Goal: Task Accomplishment & Management: Manage account settings

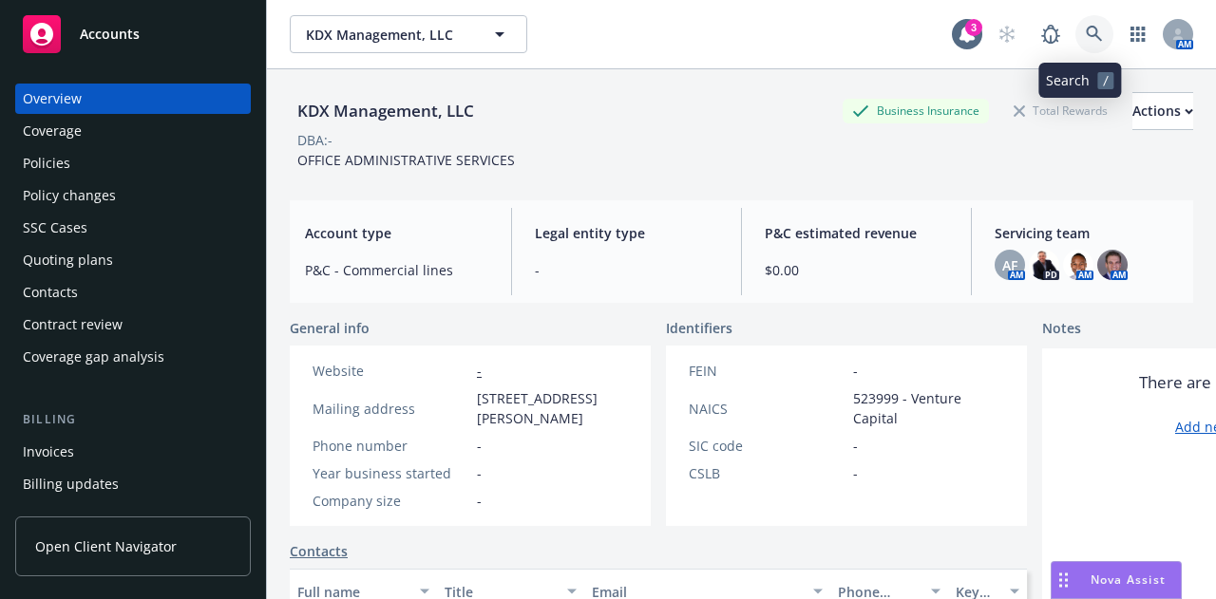
click at [1086, 33] on icon at bounding box center [1094, 34] width 17 height 17
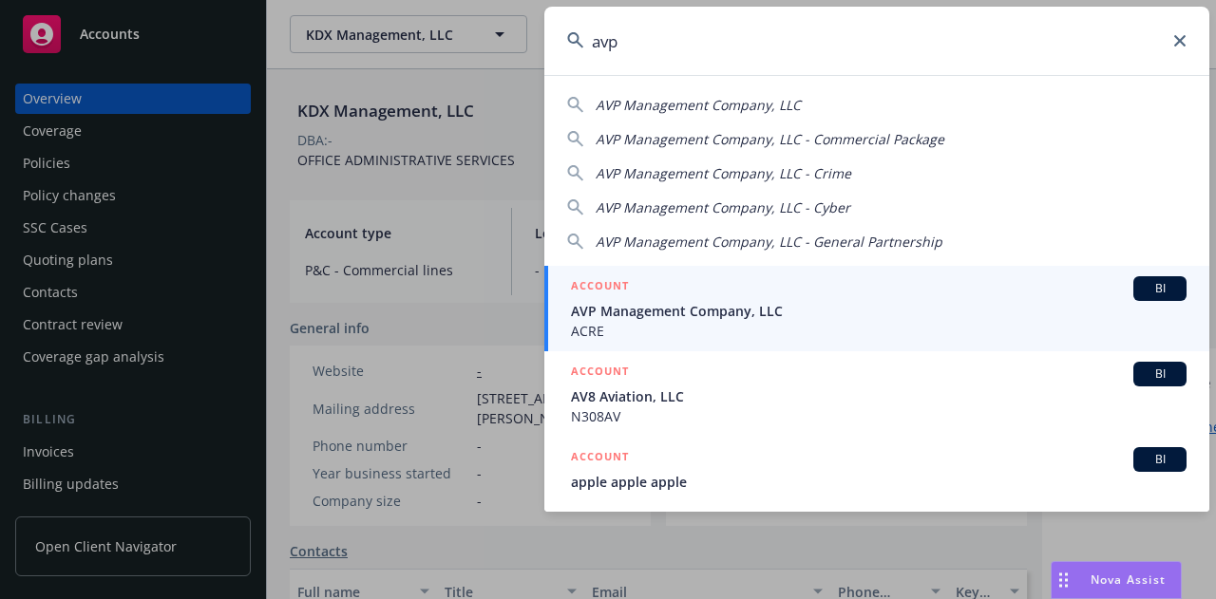
type input "avp"
click at [771, 302] on span "AVP Management Company, LLC" at bounding box center [879, 311] width 616 height 20
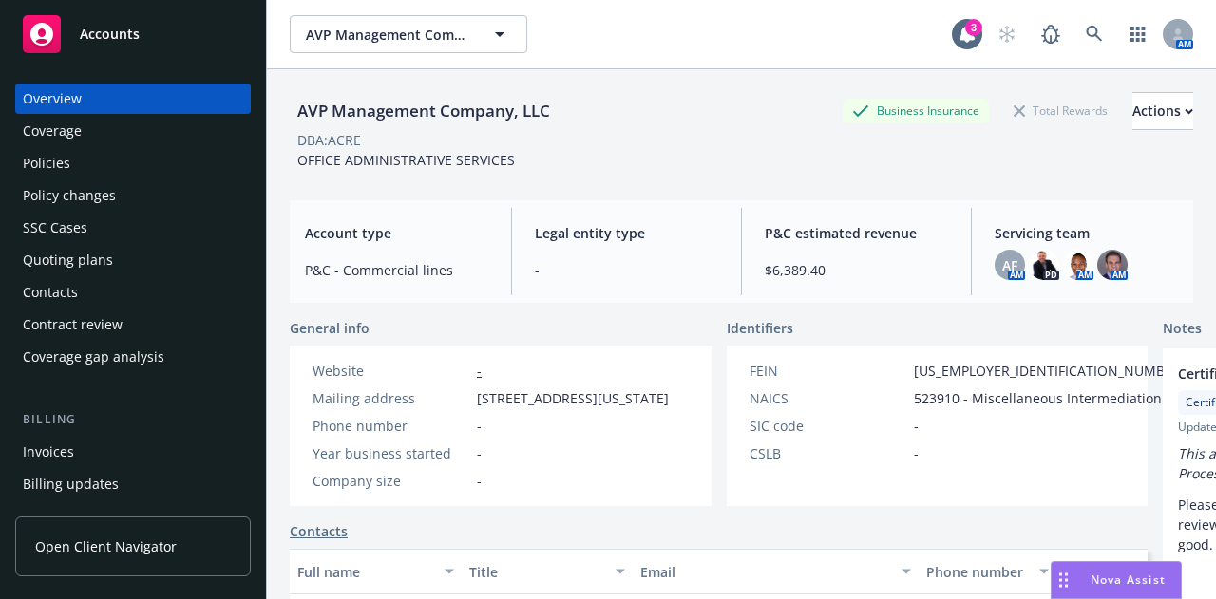
click at [93, 249] on div "Quoting plans" at bounding box center [68, 260] width 90 height 30
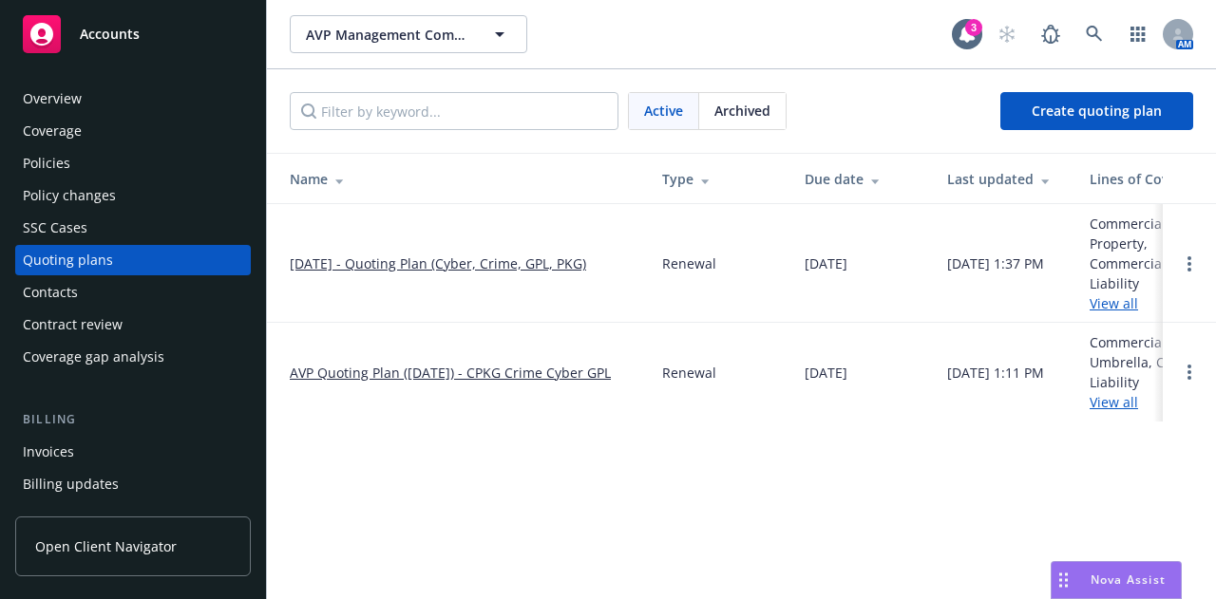
click at [414, 263] on link "08/22/25 - Quoting Plan (Cyber, Crime, GPL, PKG)" at bounding box center [438, 264] width 296 height 20
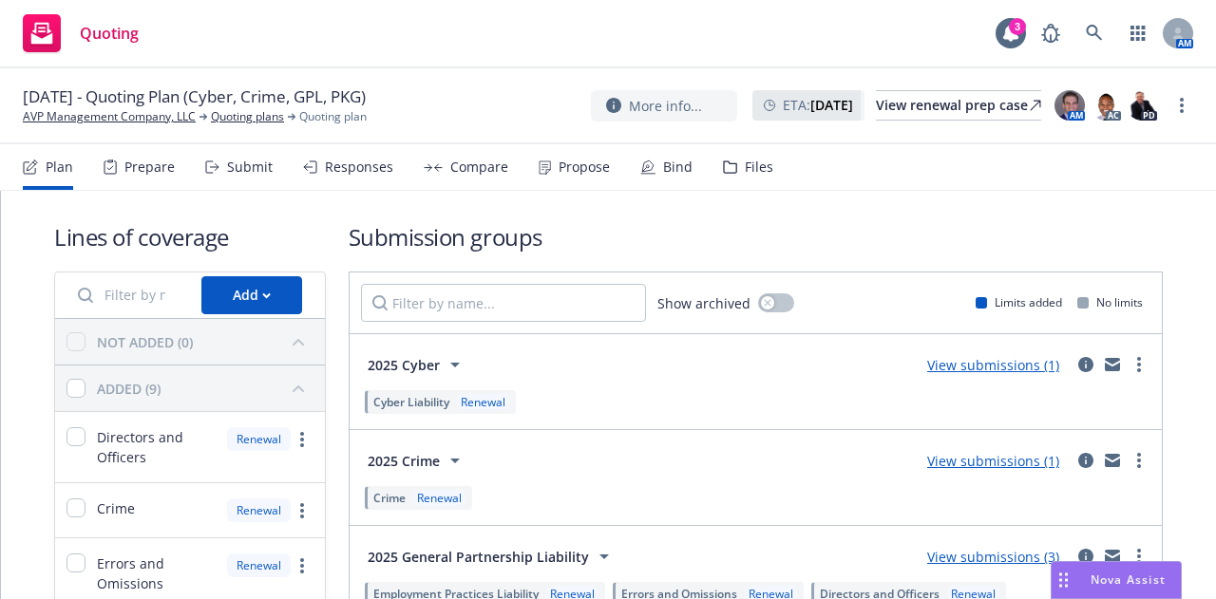
click at [751, 168] on div "Files" at bounding box center [759, 167] width 29 height 15
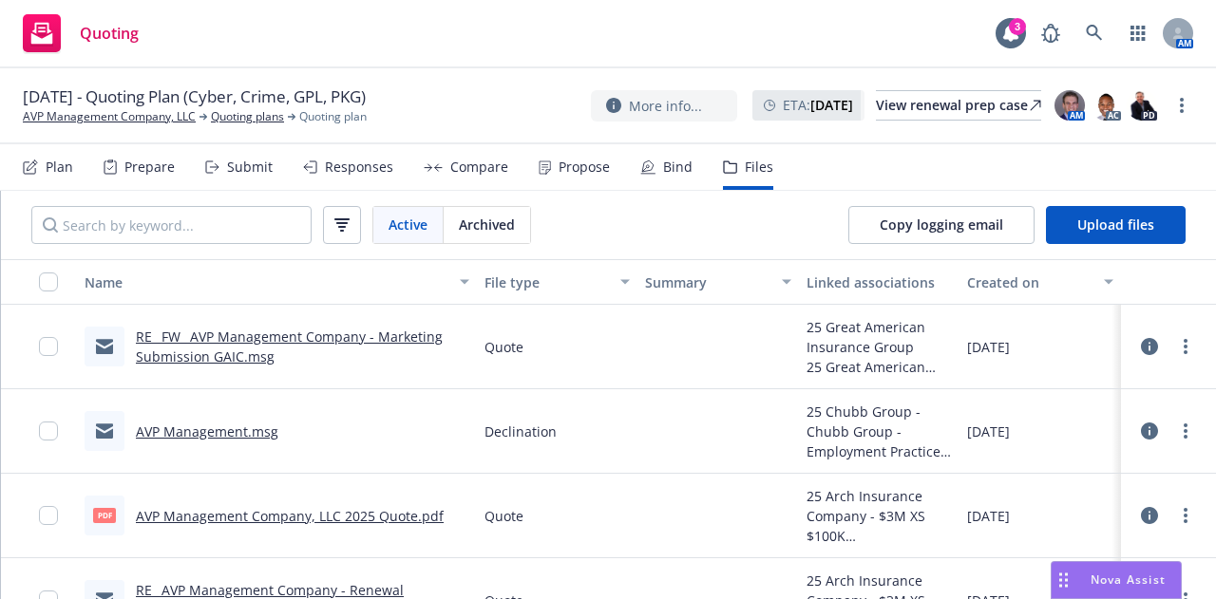
click at [246, 358] on link "RE_ FW_ AVP Management Company - Marketing Submission GAIC.msg" at bounding box center [289, 347] width 307 height 38
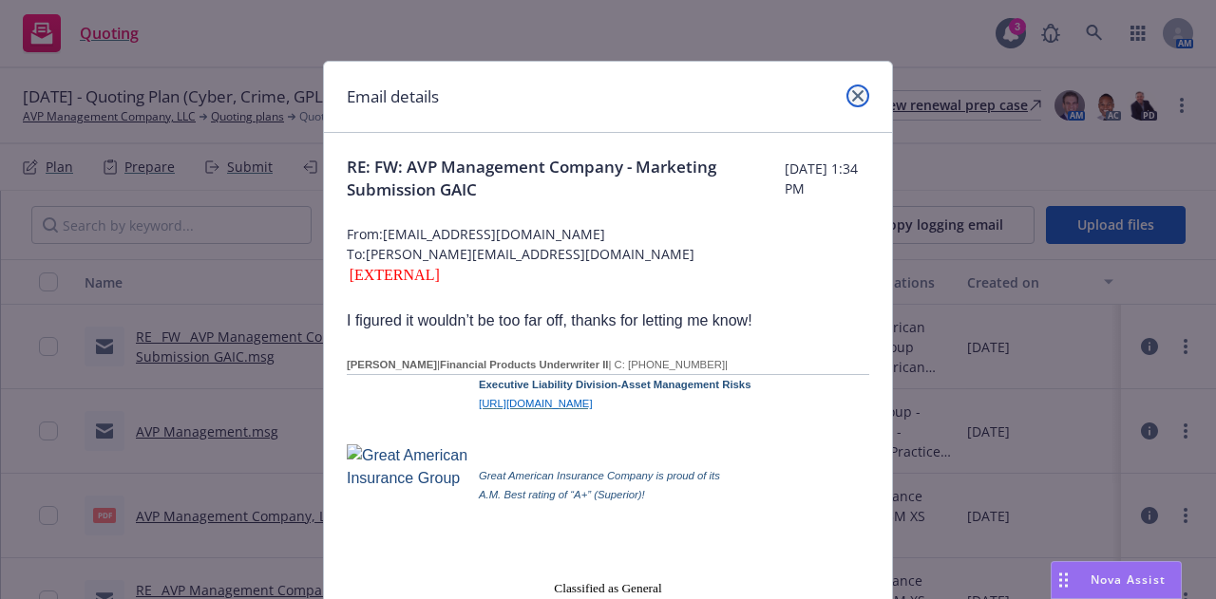
click at [852, 99] on icon "close" at bounding box center [857, 95] width 11 height 11
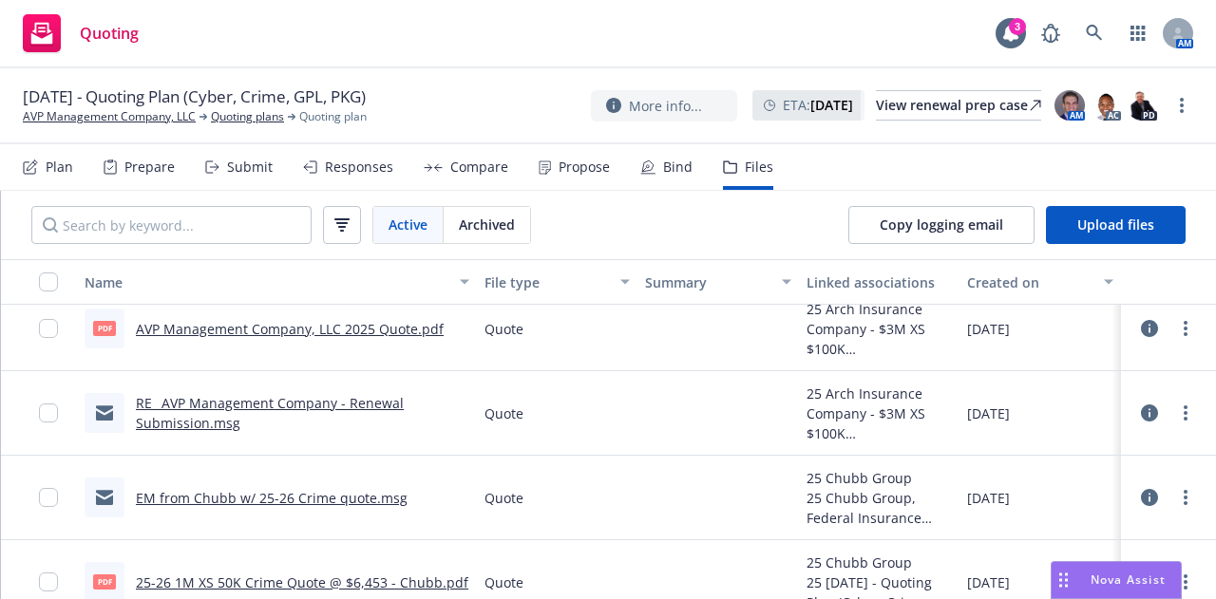
scroll to position [190, 0]
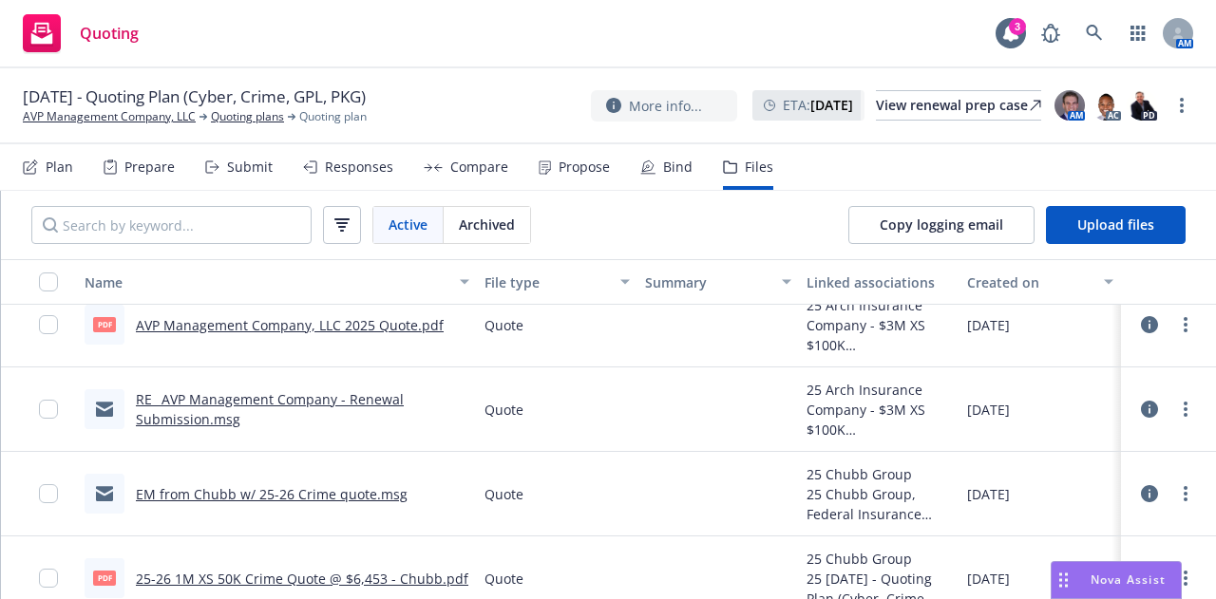
click at [339, 403] on link "RE_ AVP Management Company - Renewal Submission.msg" at bounding box center [270, 409] width 268 height 38
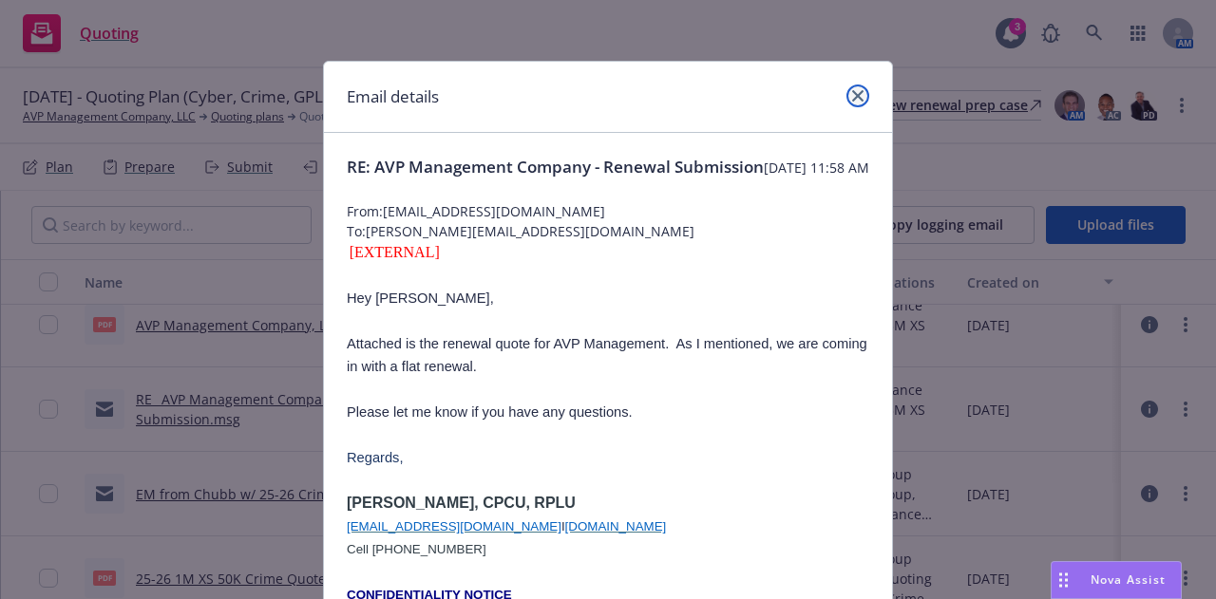
click at [852, 97] on icon "close" at bounding box center [857, 95] width 11 height 11
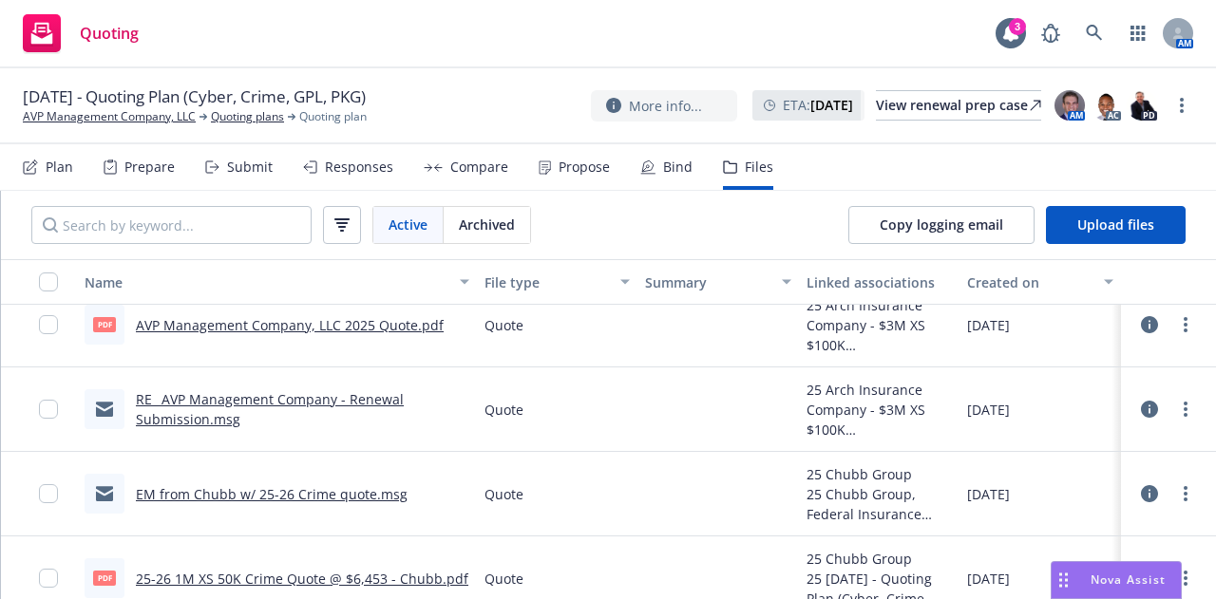
click at [274, 326] on link "AVP Management Company, LLC 2025 Quote.pdf" at bounding box center [290, 325] width 308 height 18
click at [1083, 37] on link at bounding box center [1094, 33] width 38 height 38
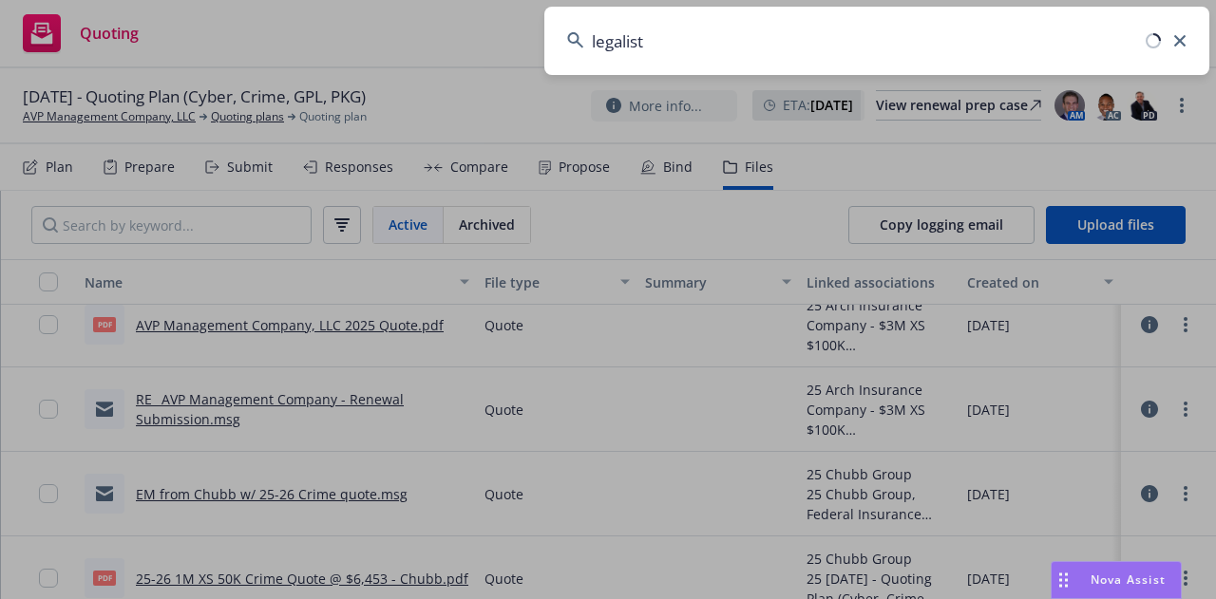
type input "legalist"
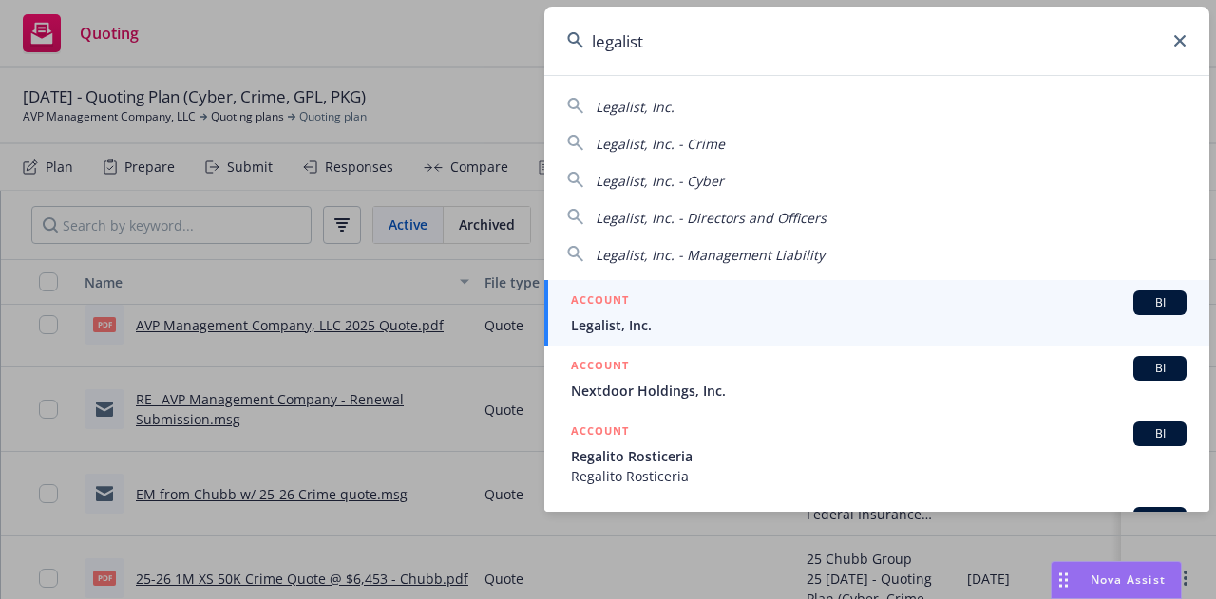
click at [675, 317] on span "Legalist, Inc." at bounding box center [879, 325] width 616 height 20
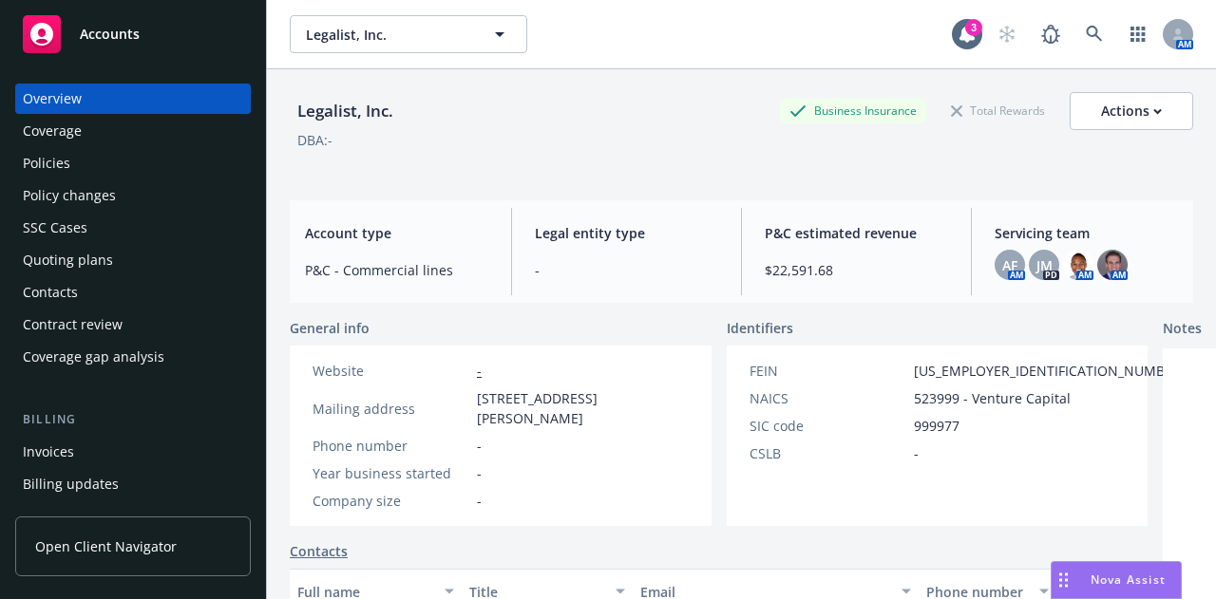
click at [95, 258] on div "Quoting plans" at bounding box center [68, 260] width 90 height 30
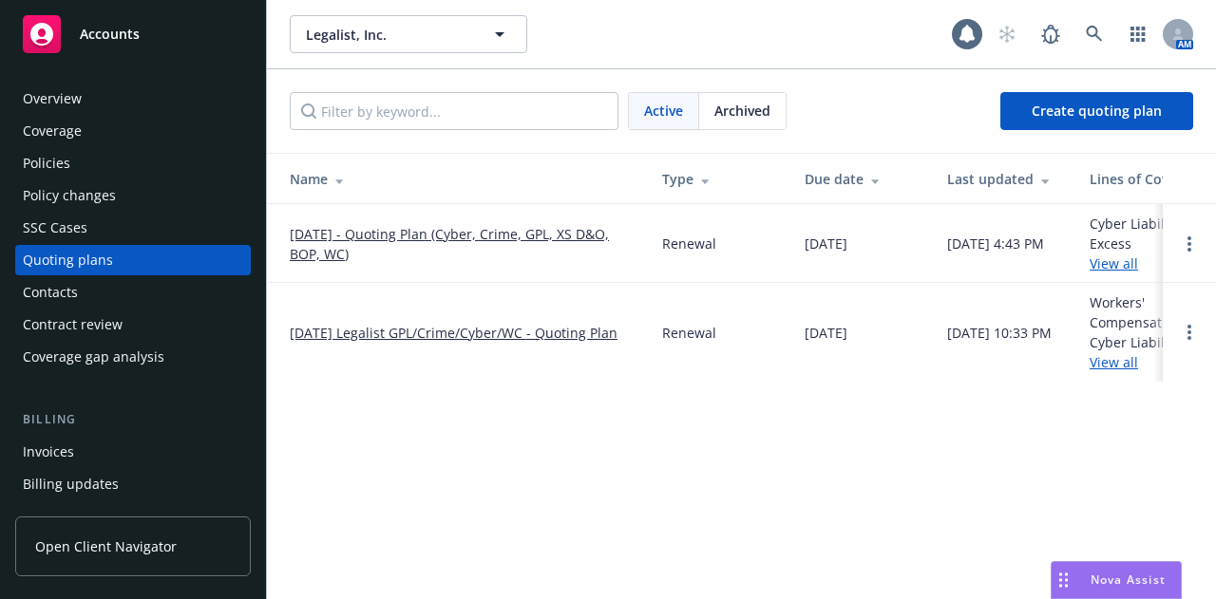
click at [371, 231] on link "10/27/25 - Quoting Plan (Cyber, Crime, GPL, XS D&O, BOP, WC)" at bounding box center [461, 244] width 342 height 40
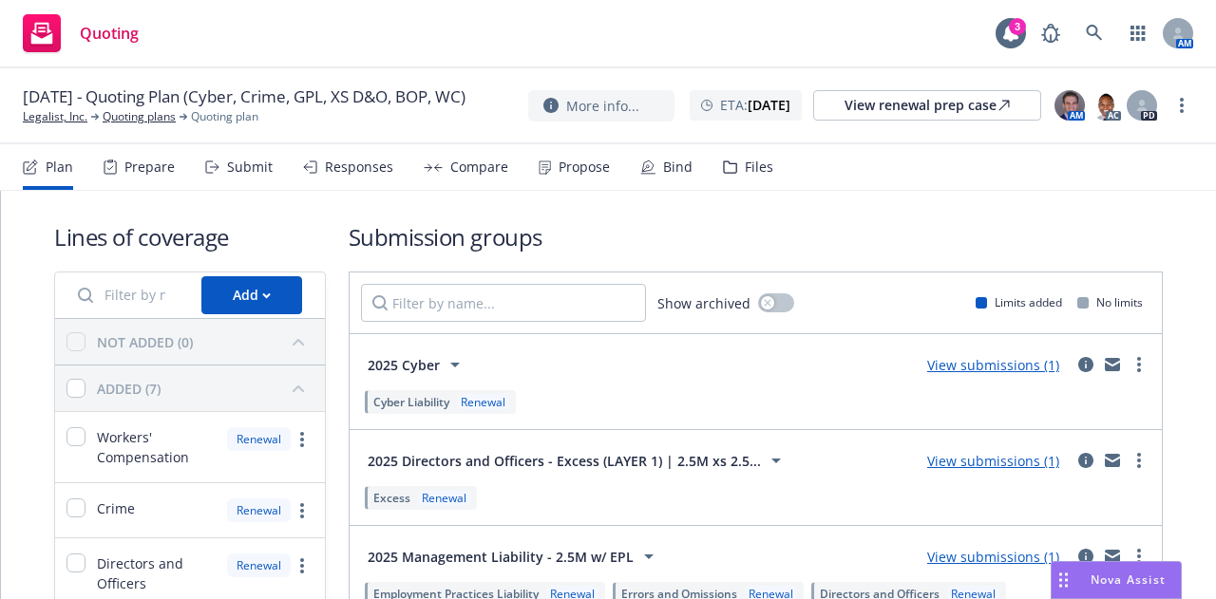
click at [745, 171] on div "Files" at bounding box center [759, 167] width 29 height 15
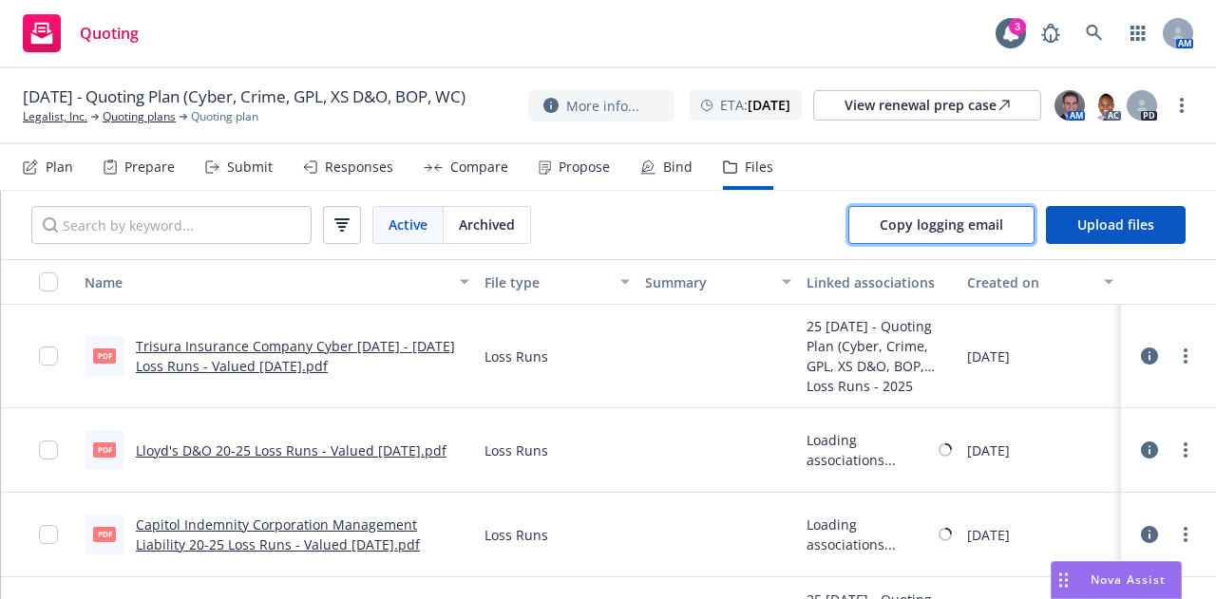
click at [908, 213] on button "Copy logging email" at bounding box center [941, 225] width 186 height 38
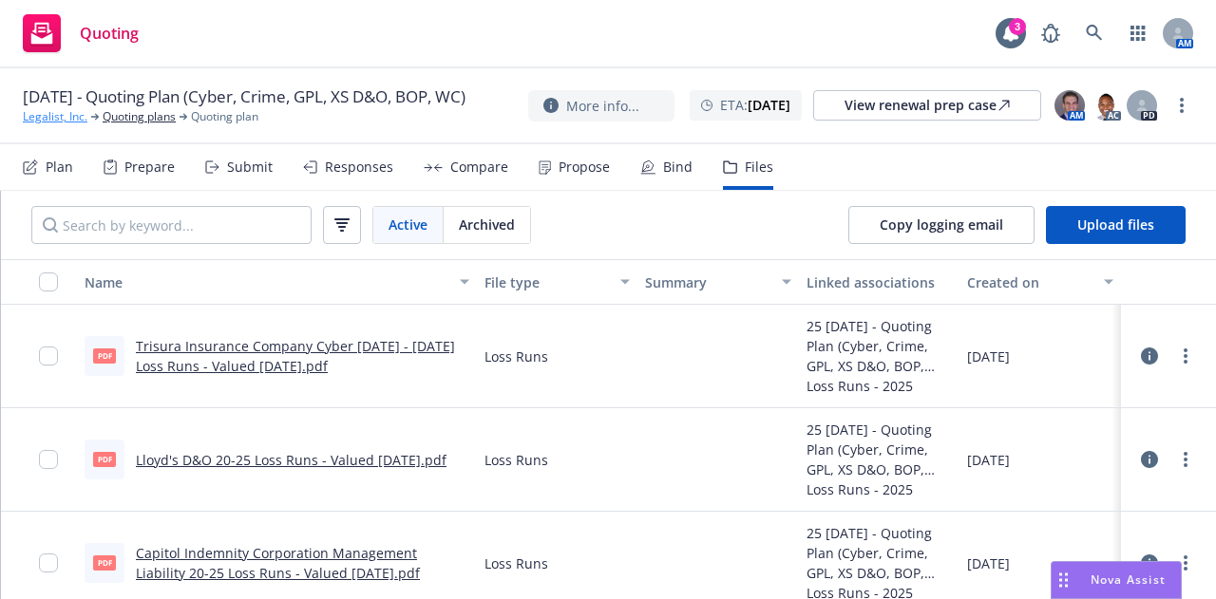
click at [59, 120] on link "Legalist, Inc." at bounding box center [55, 116] width 65 height 17
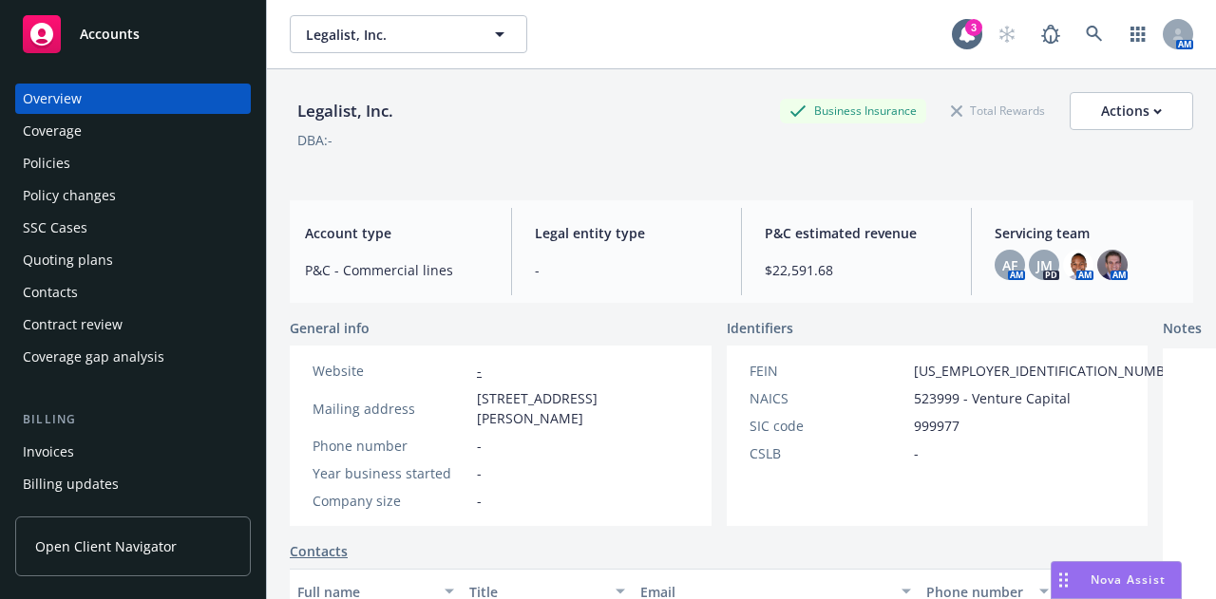
click at [58, 281] on div "Contacts" at bounding box center [50, 292] width 55 height 30
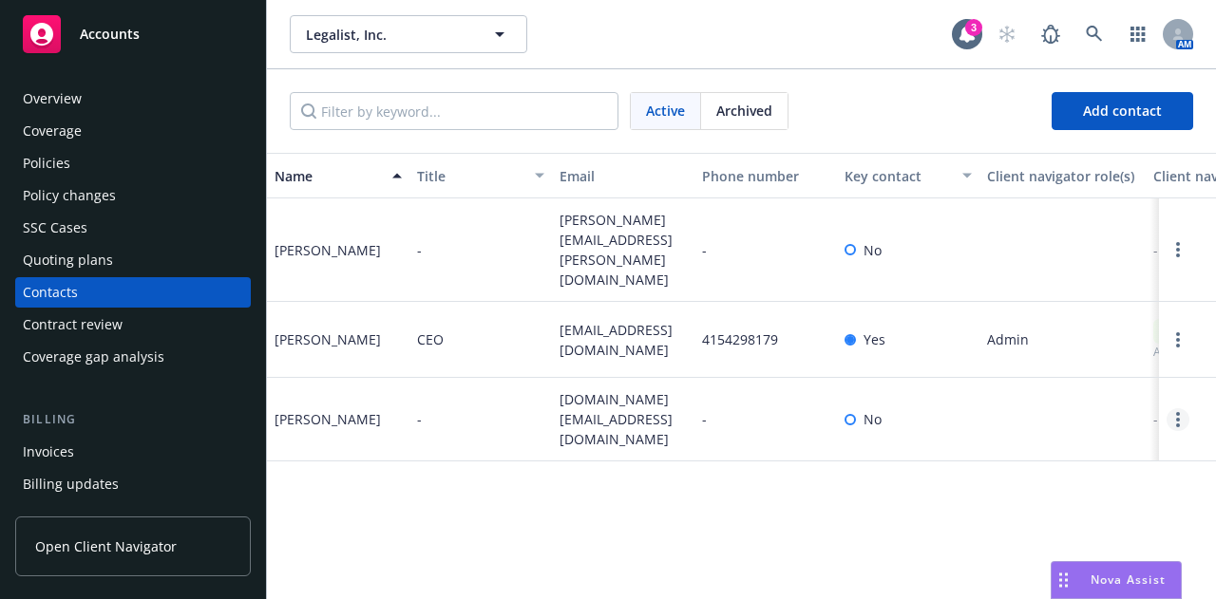
click at [1177, 418] on circle "Open options" at bounding box center [1178, 420] width 4 height 4
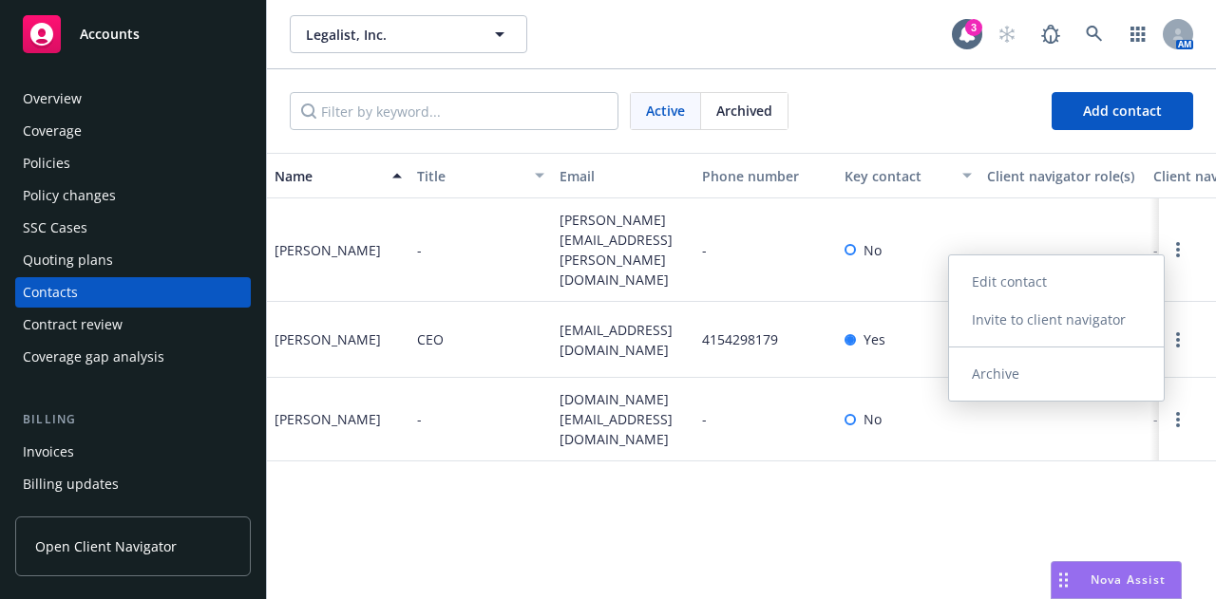
click at [1007, 380] on link "Archive" at bounding box center [1056, 374] width 215 height 38
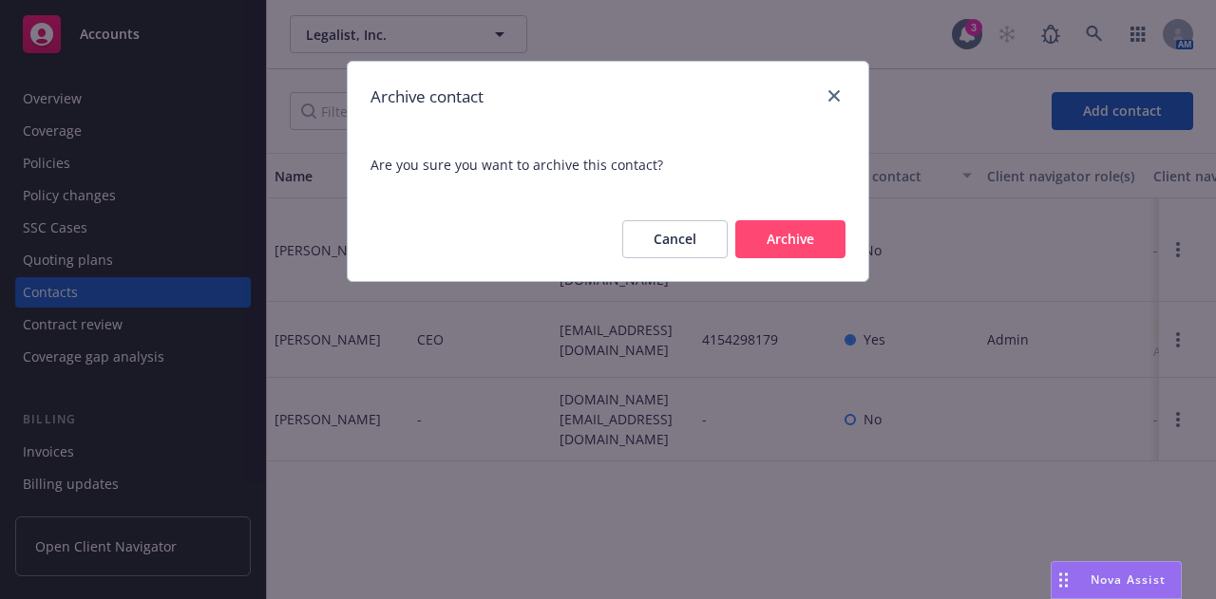
click at [758, 235] on button "Archive" at bounding box center [790, 239] width 110 height 38
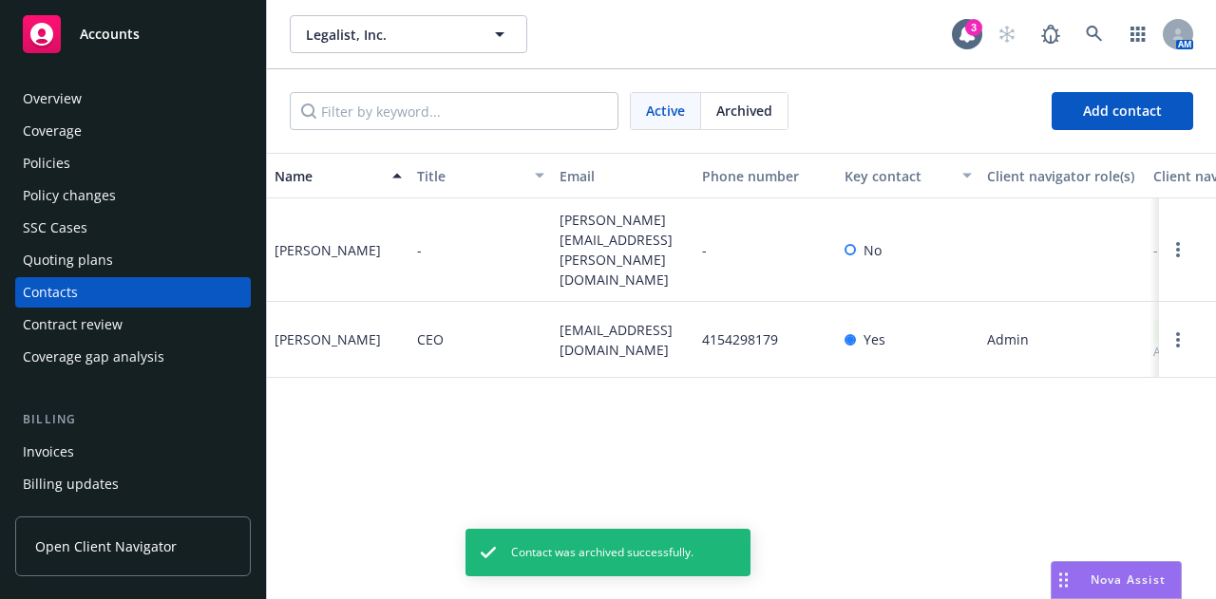
click at [132, 16] on div "Accounts" at bounding box center [133, 34] width 220 height 38
